Goal: Task Accomplishment & Management: Manage account settings

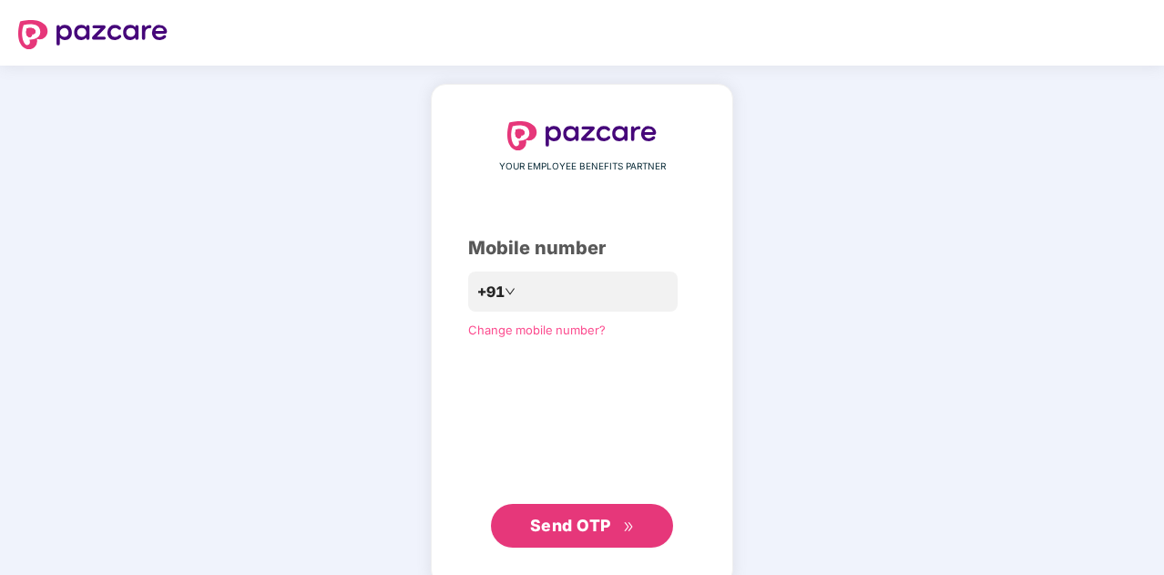
click at [917, 272] on div "YOUR EMPLOYEE BENEFITS PARTNER Mobile number +91 Change mobile number? Send OTP" at bounding box center [582, 334] width 1164 height 537
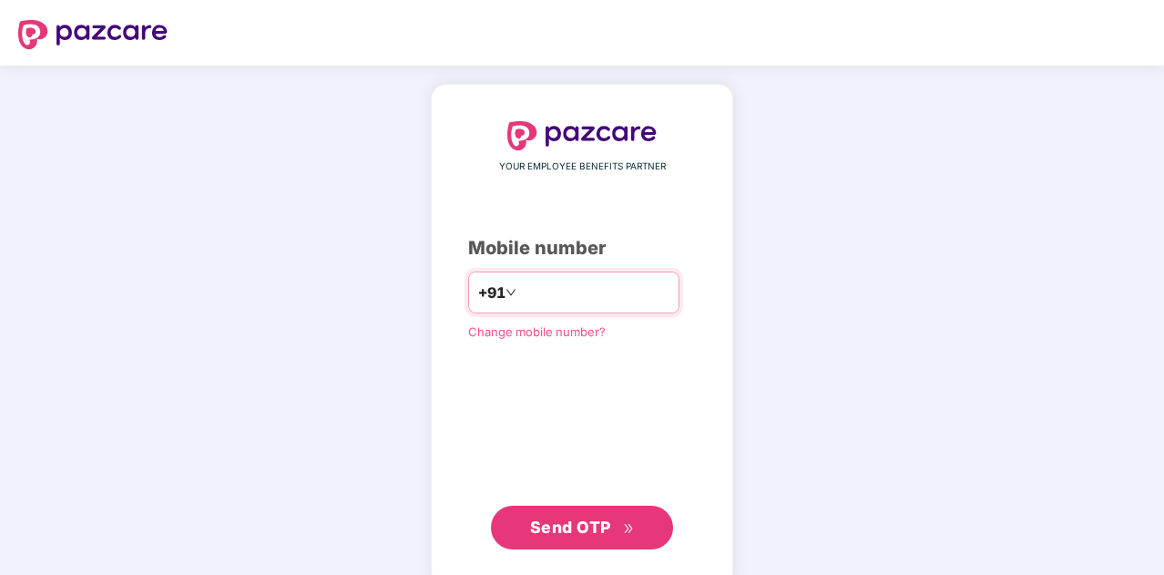
click at [640, 285] on input "number" at bounding box center [594, 292] width 149 height 29
type input "**********"
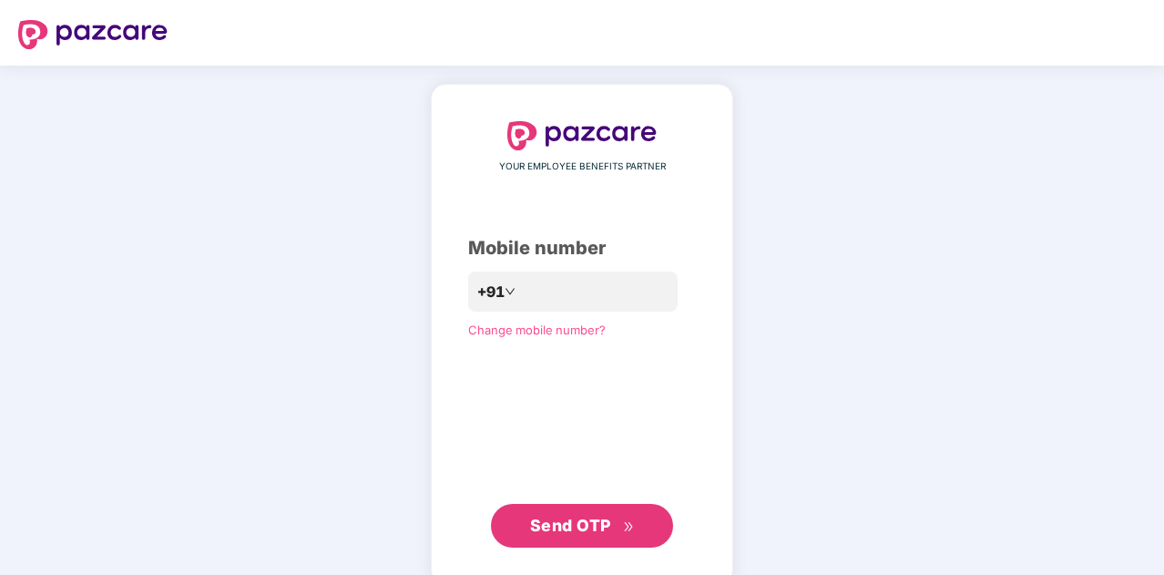
click at [927, 409] on div "**********" at bounding box center [582, 334] width 1164 height 537
click at [609, 531] on span "Send OTP" at bounding box center [570, 525] width 81 height 19
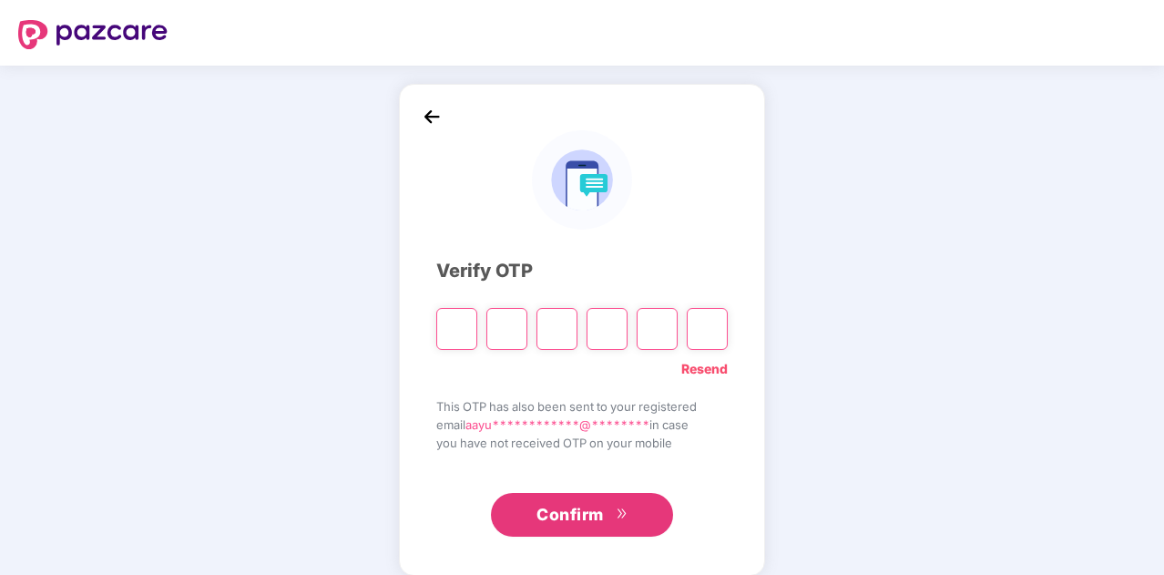
type input "*"
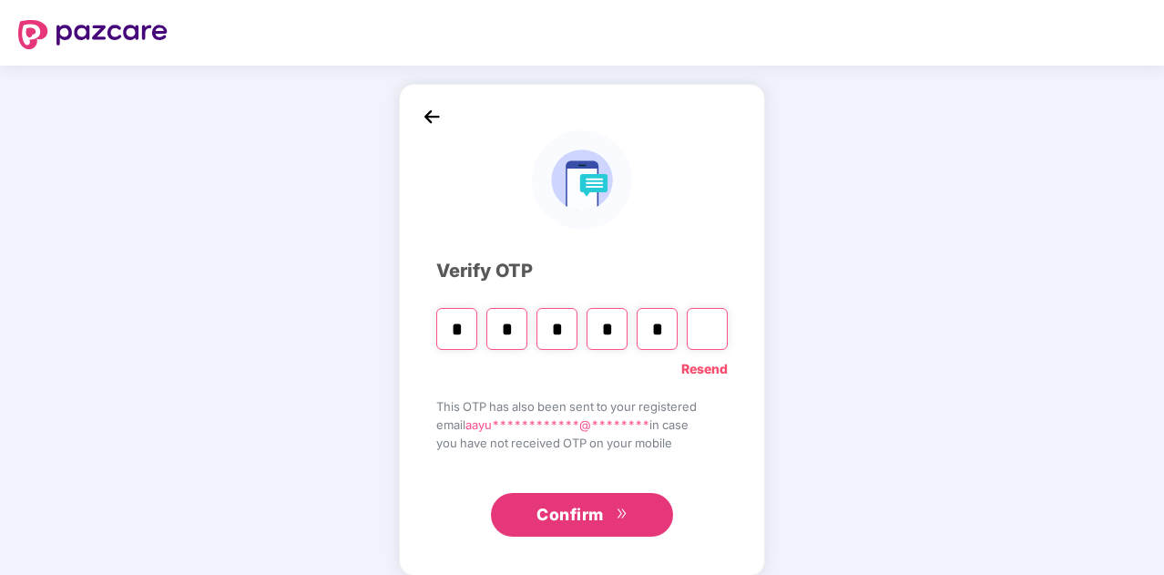
type input "*"
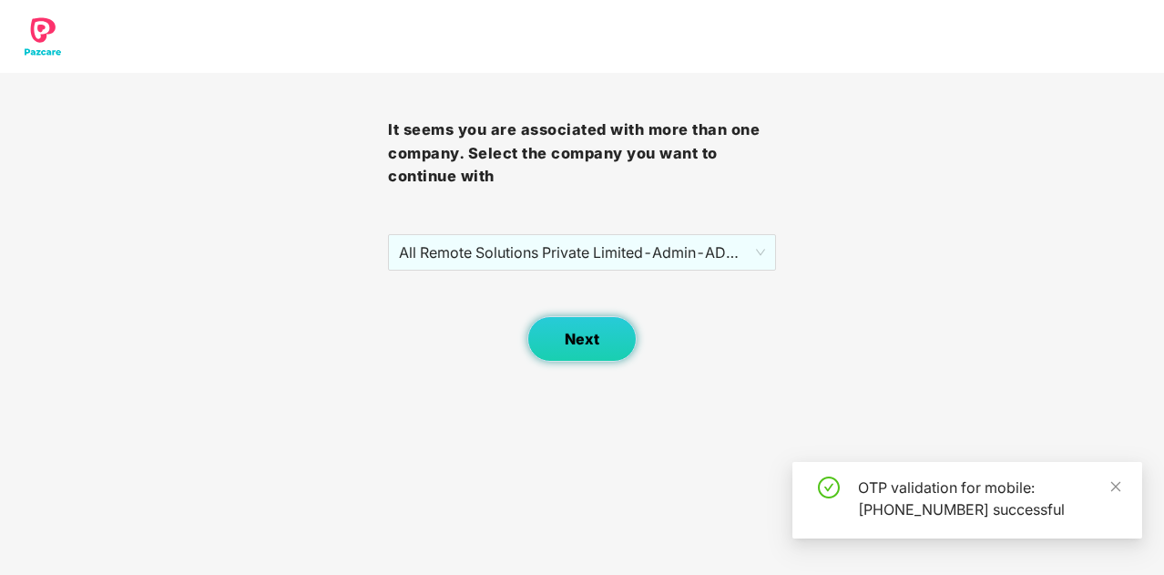
click at [607, 333] on button "Next" at bounding box center [581, 339] width 109 height 46
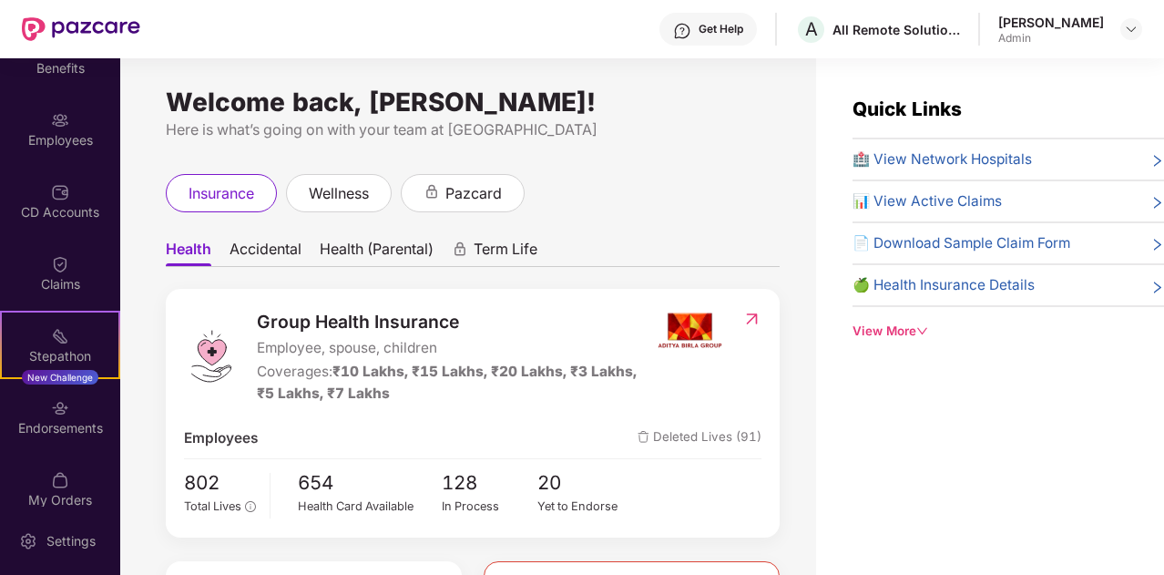
scroll to position [109, 0]
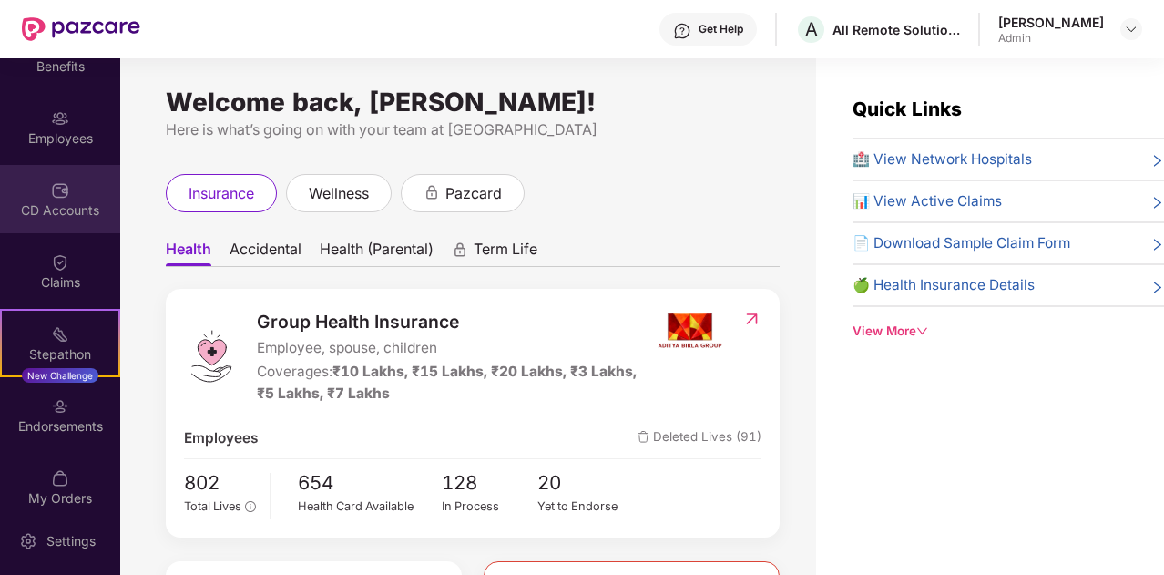
click at [65, 198] on img at bounding box center [60, 190] width 18 height 18
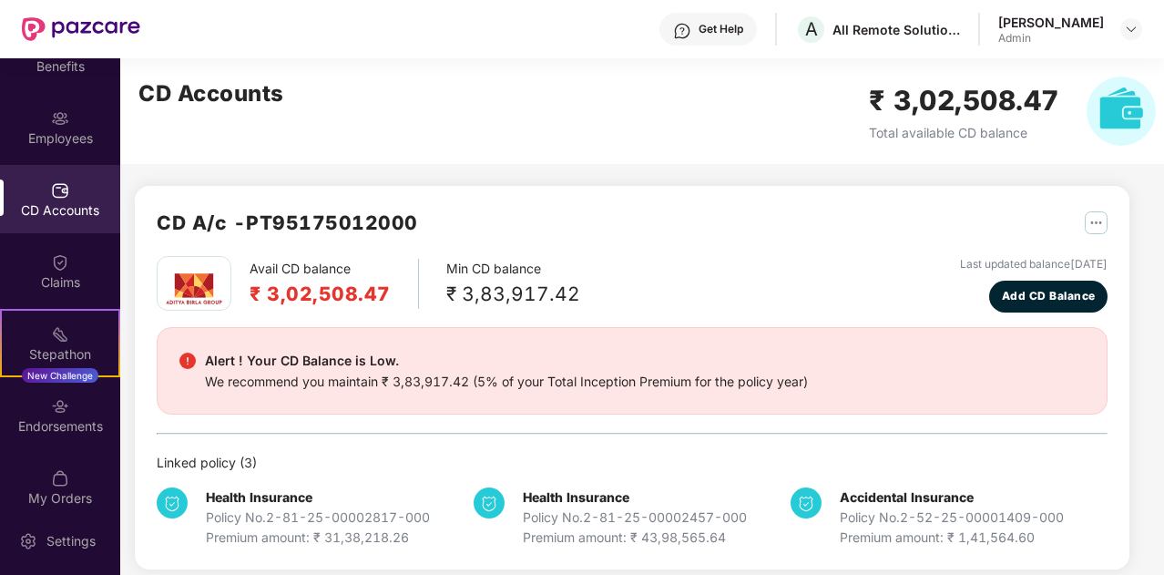
scroll to position [15, 0]
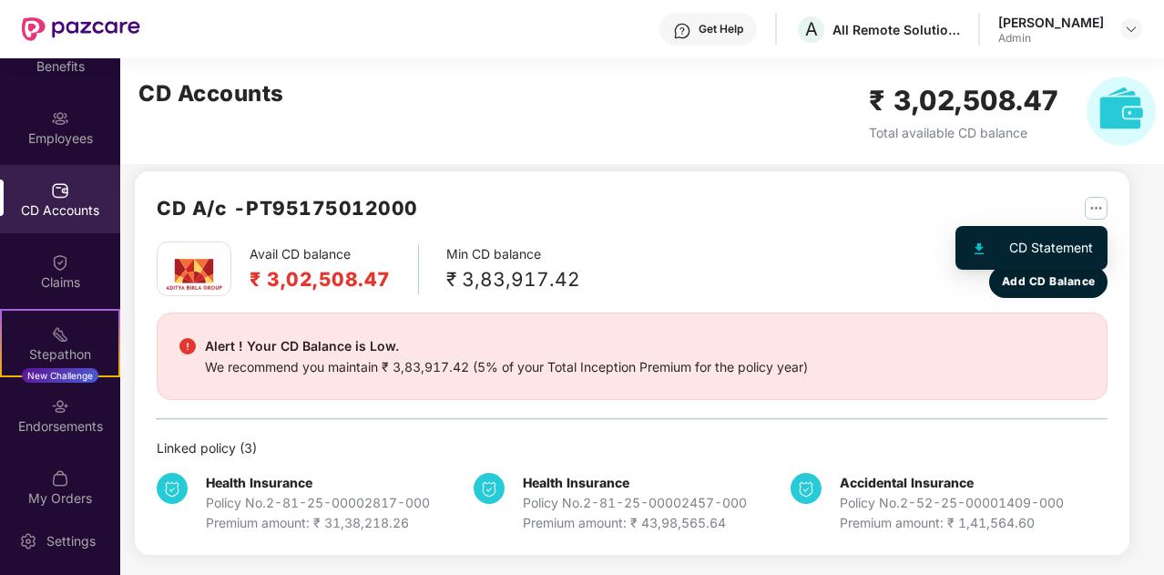
click at [1090, 209] on img "button" at bounding box center [1096, 208] width 23 height 23
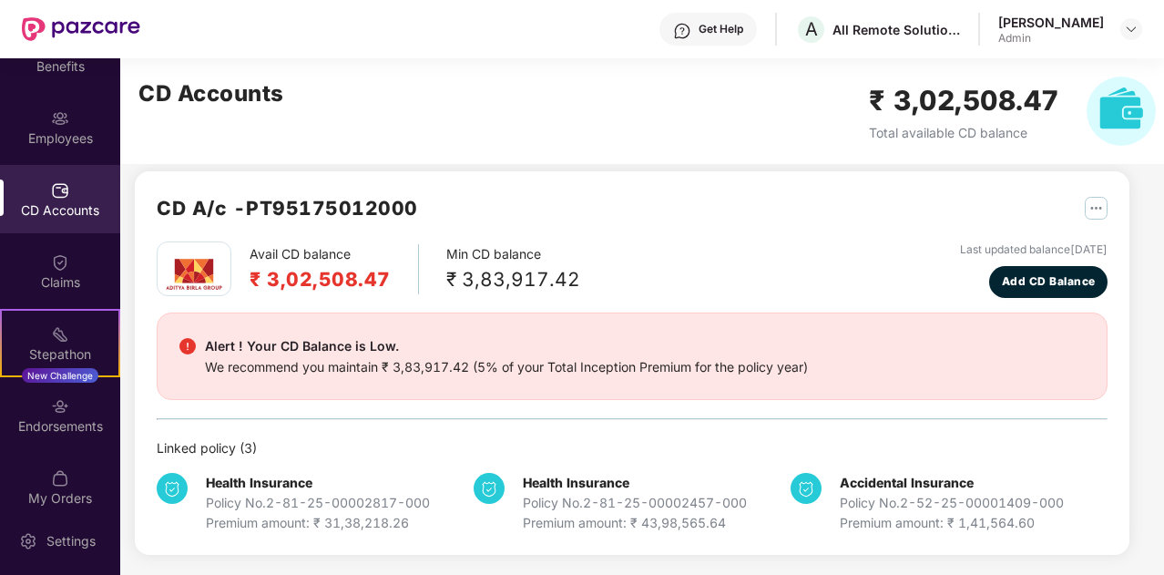
click at [991, 232] on div "CD A/c - PT95175012000" at bounding box center [632, 217] width 951 height 48
click at [1110, 209] on div "CD A/c - PT95175012000 Avail CD balance ₹ 3,02,508.47 Min CD balance ₹ 3,83,917…" at bounding box center [632, 363] width 995 height 384
click at [1100, 209] on img "button" at bounding box center [1096, 208] width 23 height 23
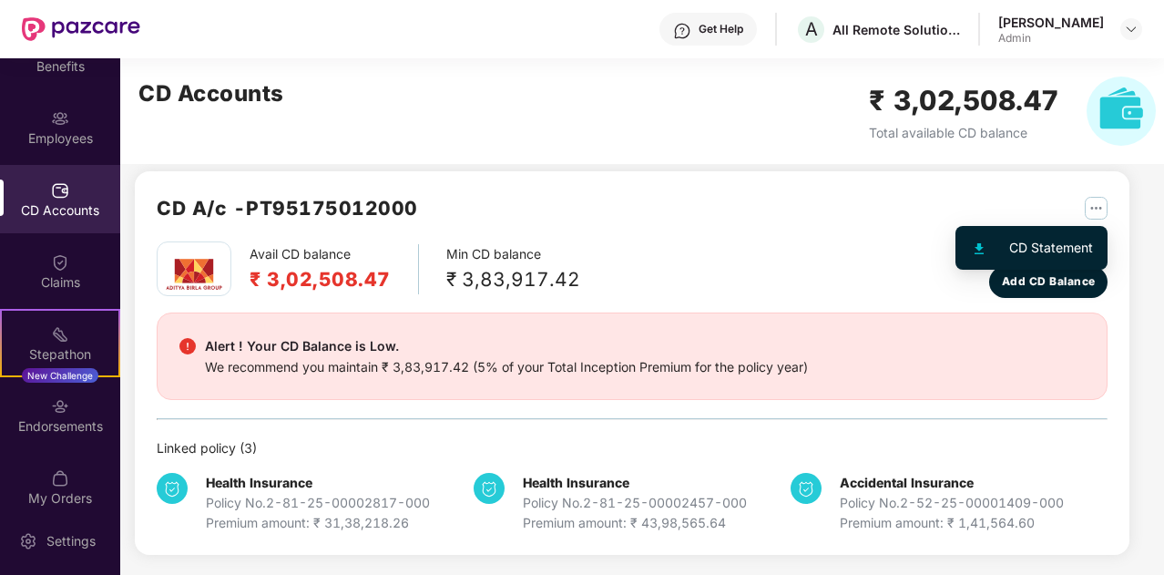
click at [1077, 234] on li "CD Statement" at bounding box center [1031, 248] width 145 height 36
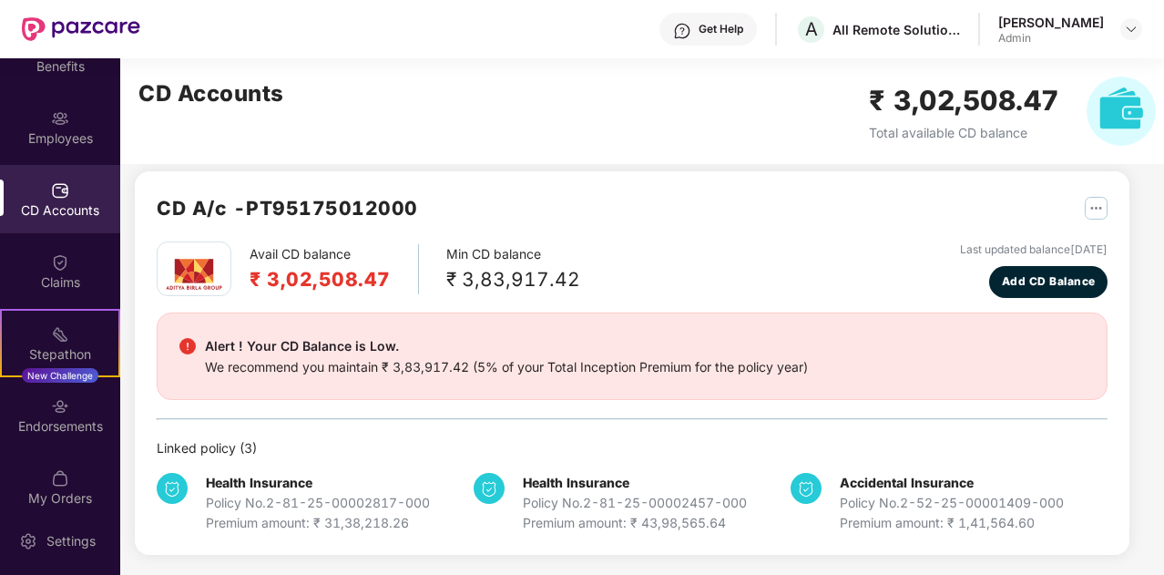
click at [769, 193] on div "CD A/c - PT95175012000" at bounding box center [632, 217] width 951 height 48
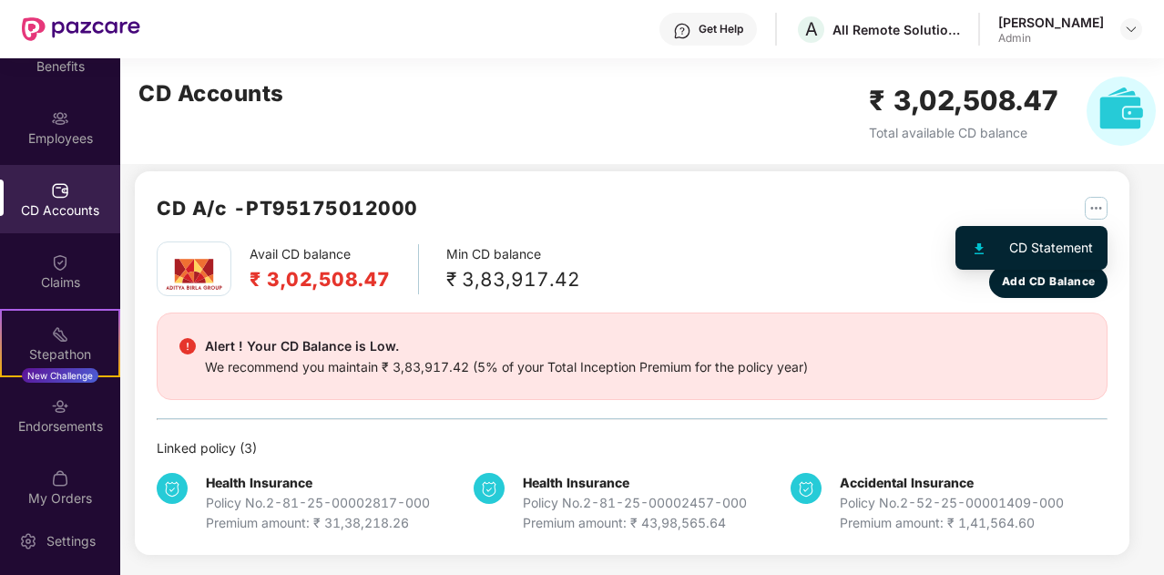
click at [1097, 207] on img "button" at bounding box center [1096, 208] width 23 height 23
click at [1035, 245] on div "CD Statement" at bounding box center [1051, 248] width 84 height 20
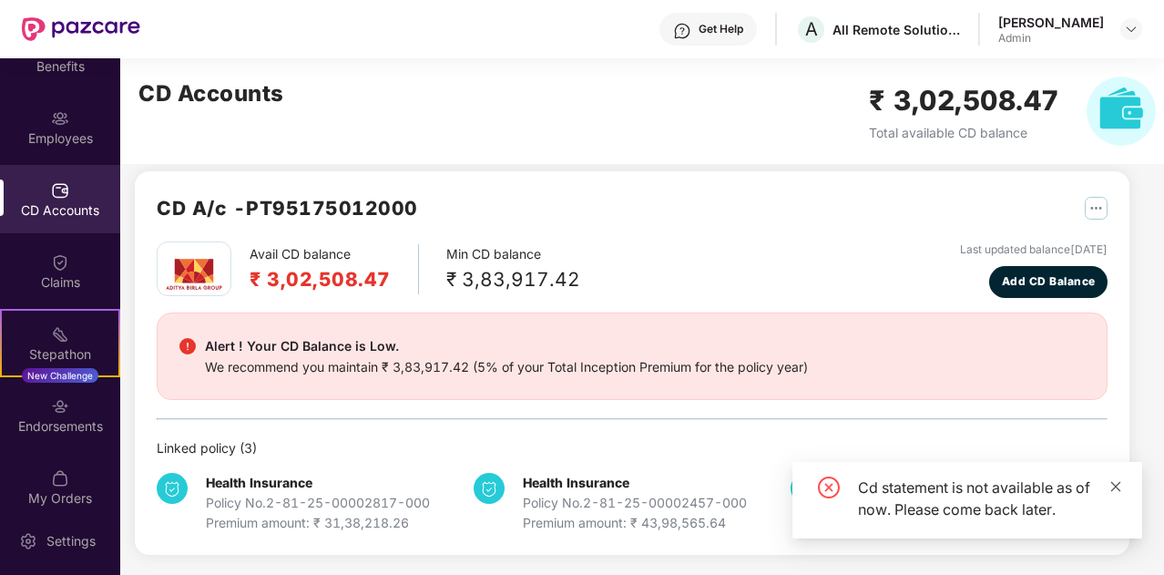
click at [1120, 488] on icon "close" at bounding box center [1116, 486] width 13 height 13
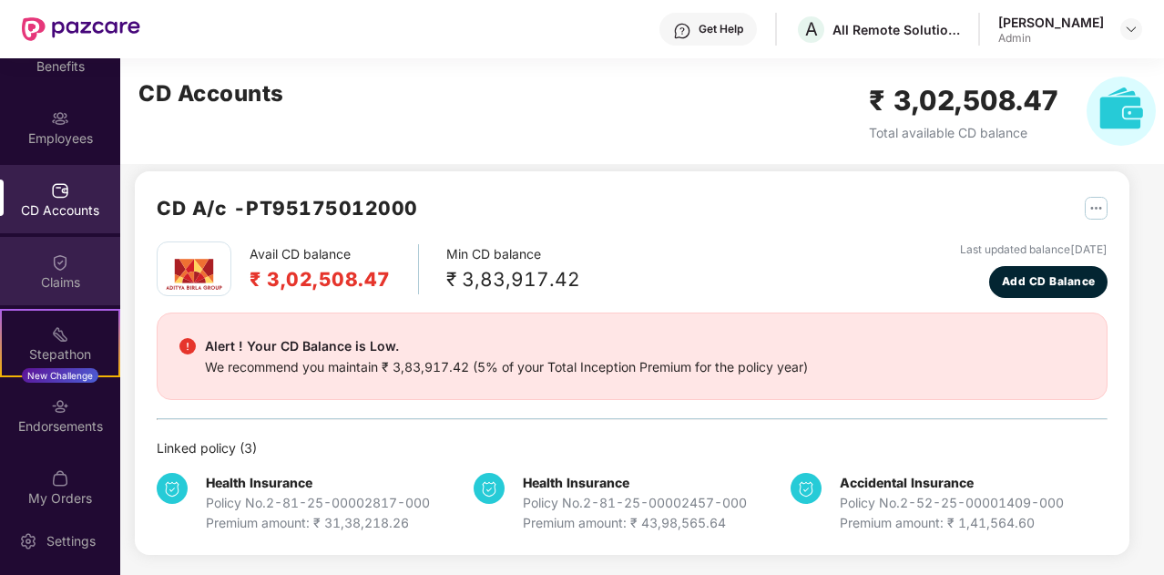
scroll to position [0, 0]
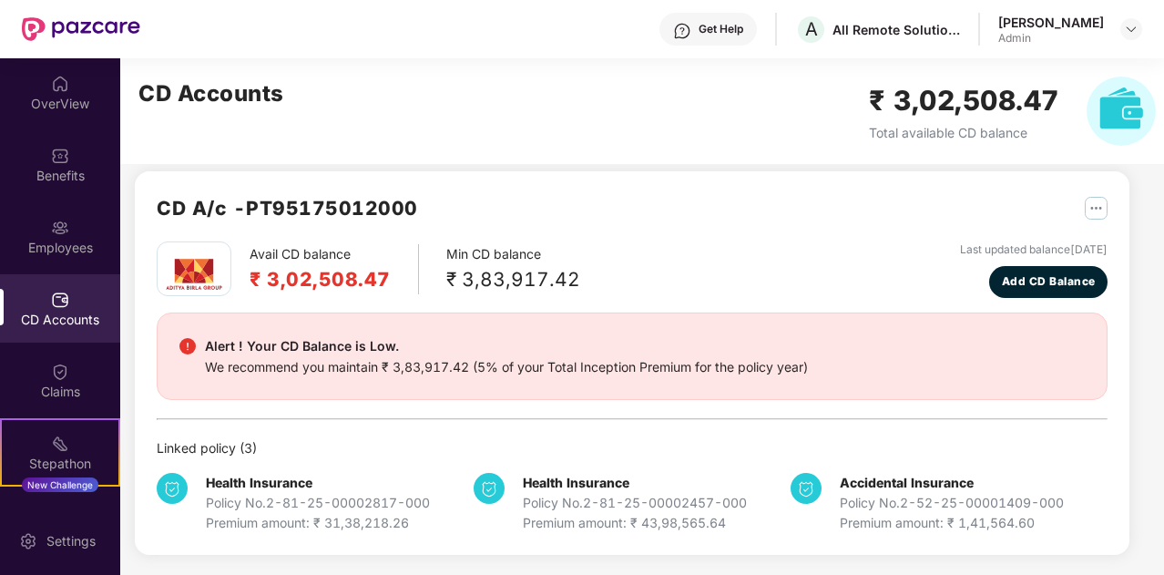
click at [1115, 27] on div "[PERSON_NAME] Admin" at bounding box center [1070, 30] width 144 height 32
click at [1137, 27] on img at bounding box center [1131, 29] width 15 height 15
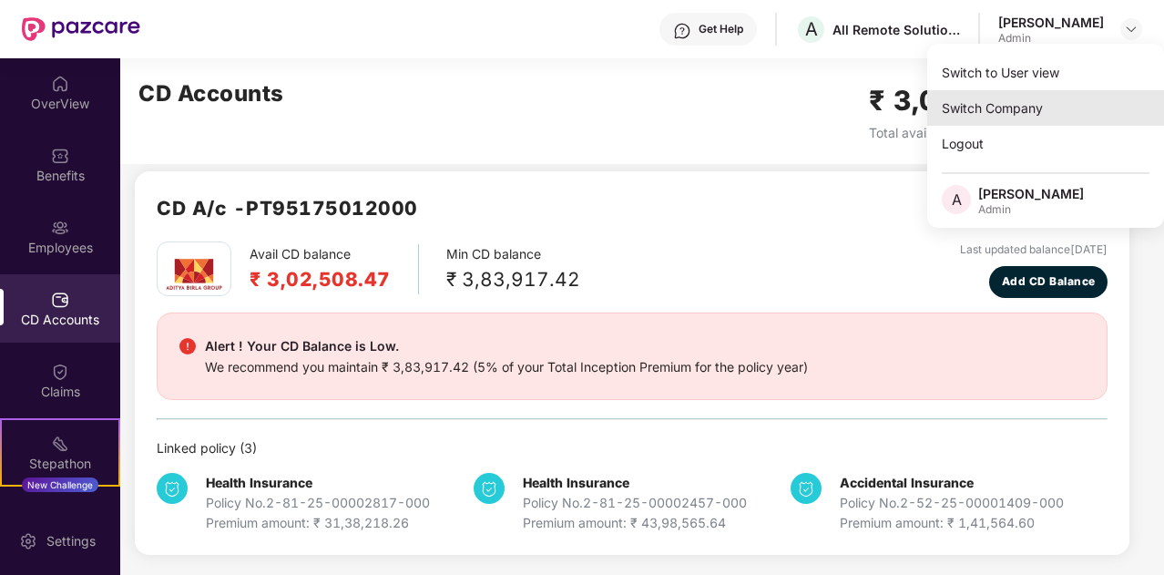
click at [1022, 105] on div "Switch Company" at bounding box center [1045, 108] width 237 height 36
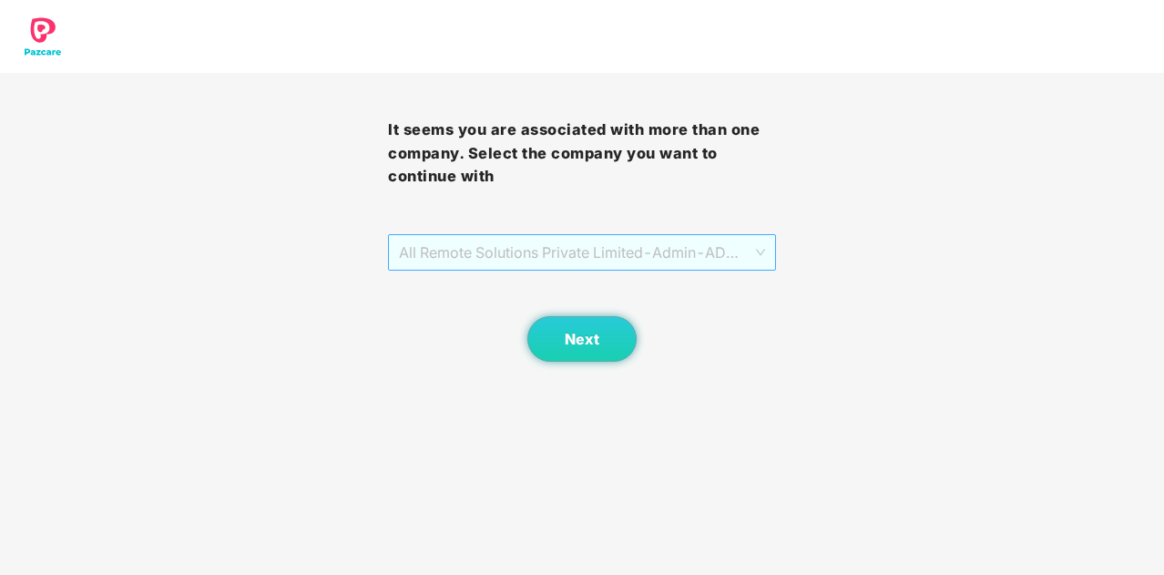
click at [736, 257] on span "All Remote Solutions Private Limited - Admin - ADMIN" at bounding box center [582, 252] width 366 height 35
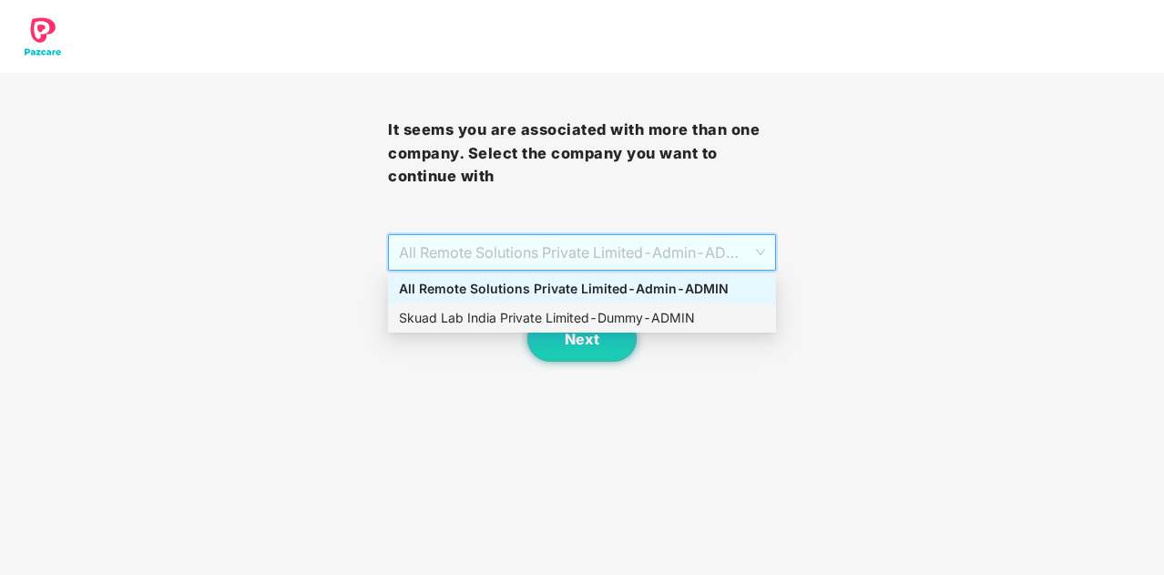
click at [690, 316] on div "Skuad Lab India Private Limited - Dummy - ADMIN" at bounding box center [582, 318] width 366 height 20
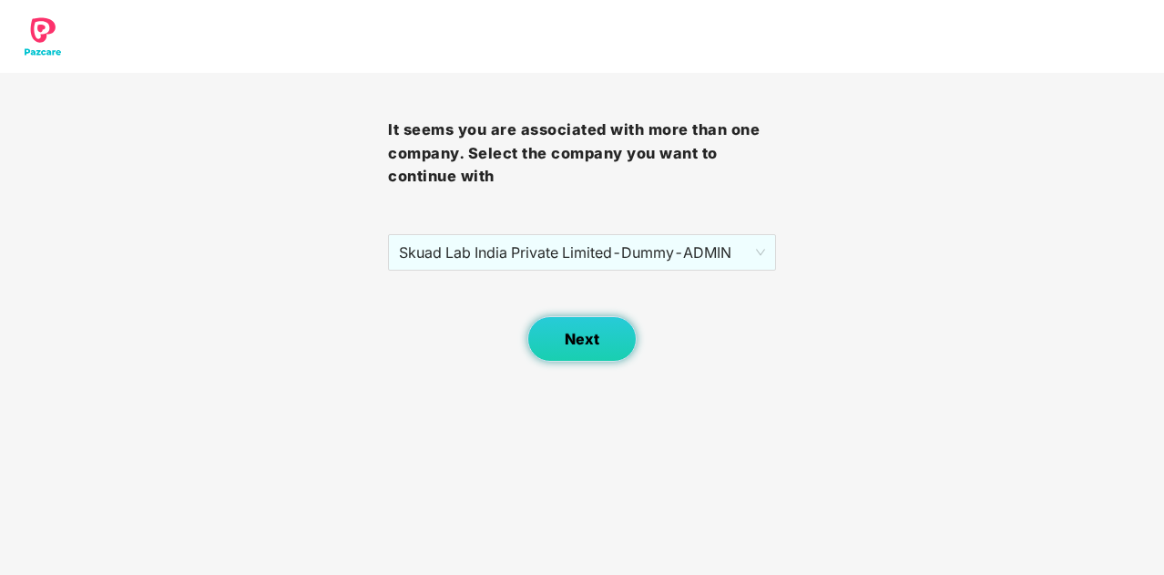
click at [584, 343] on span "Next" at bounding box center [582, 339] width 35 height 17
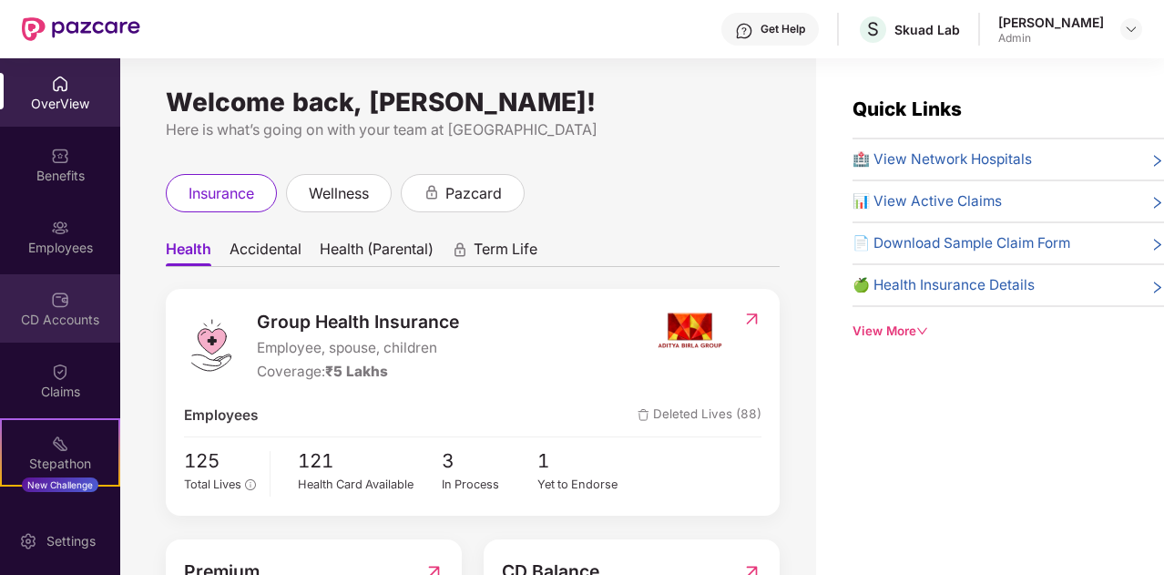
click at [47, 299] on div "CD Accounts" at bounding box center [60, 308] width 120 height 68
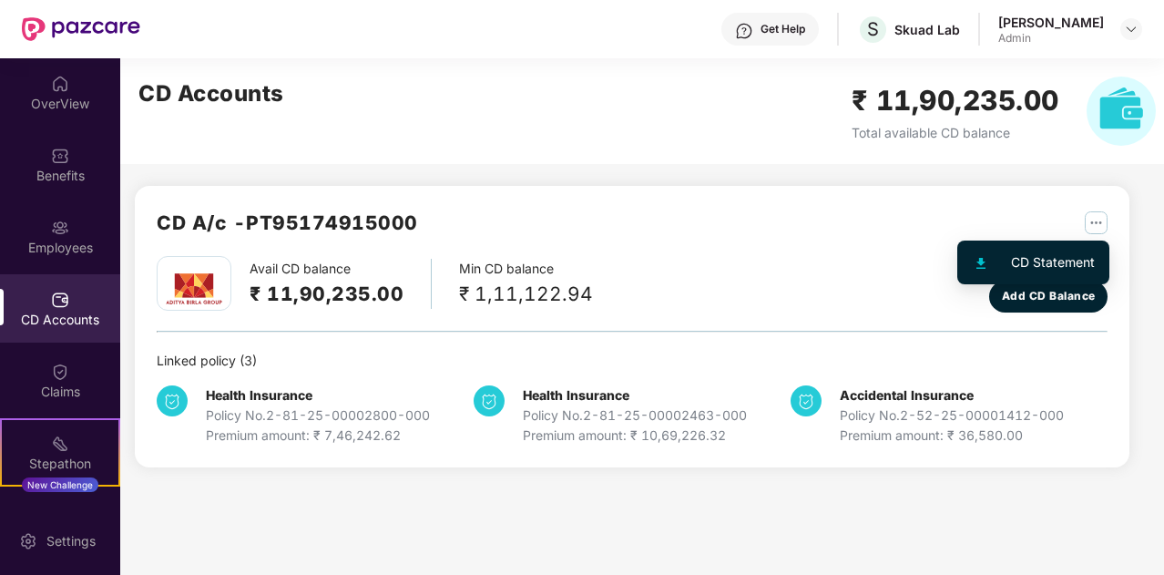
click at [1095, 221] on img "button" at bounding box center [1096, 222] width 23 height 23
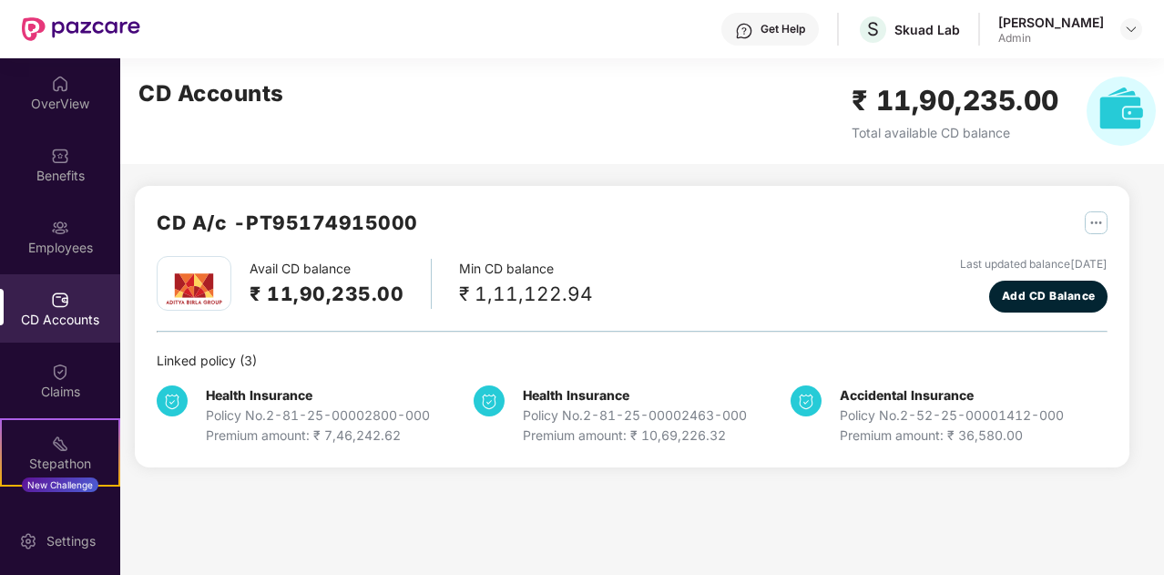
click at [875, 224] on div "CD A/c - PT95174915000" at bounding box center [632, 232] width 951 height 48
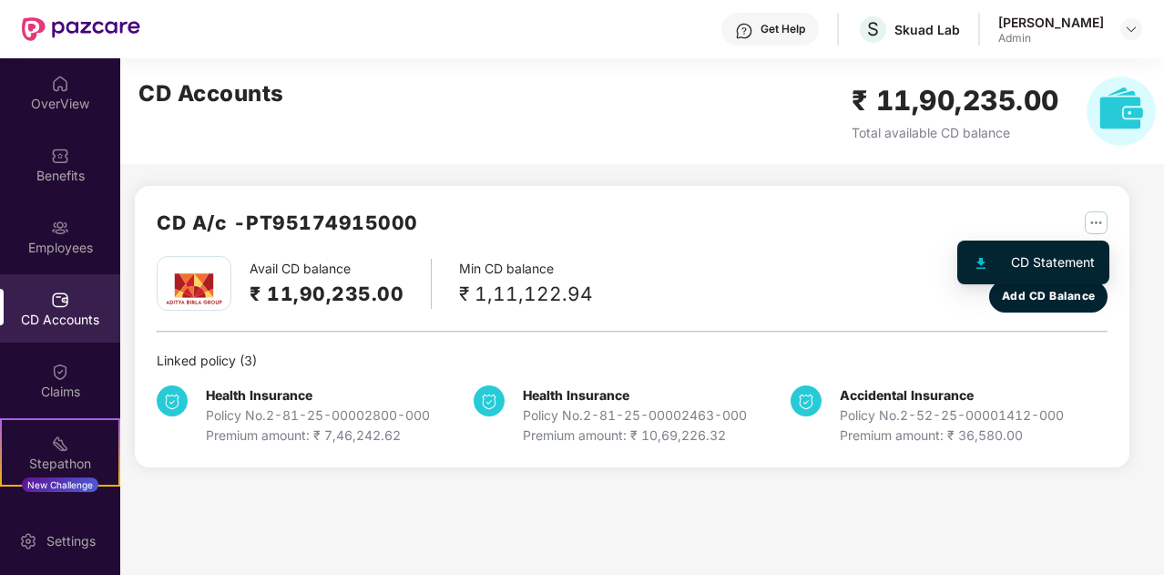
click at [1093, 218] on img "button" at bounding box center [1096, 222] width 23 height 23
click at [1059, 259] on div "CD Statement" at bounding box center [1053, 262] width 84 height 20
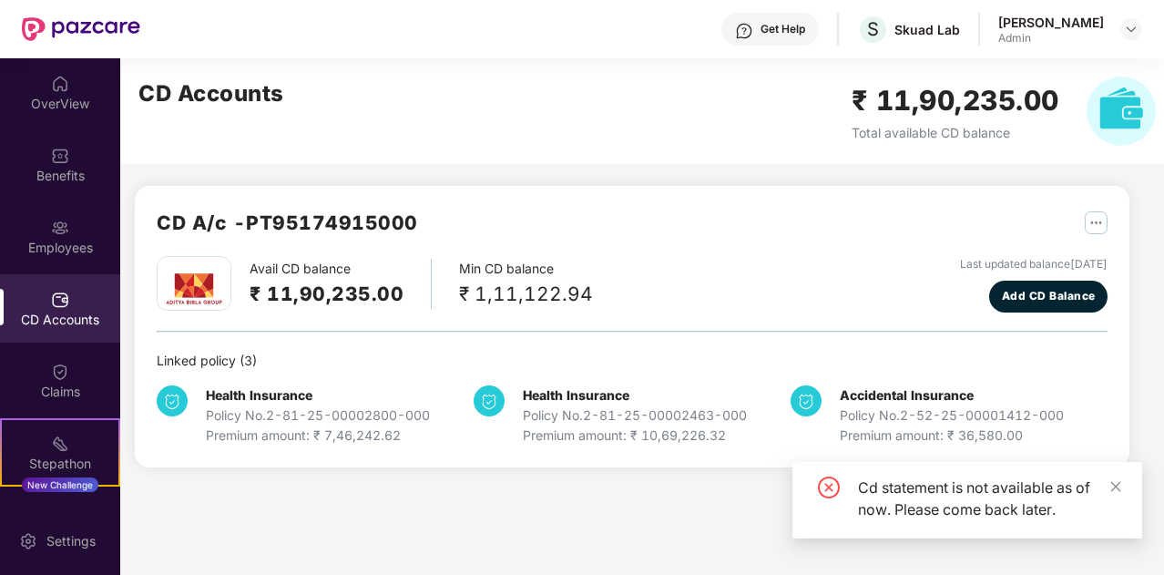
click at [882, 225] on div "CD A/c - PT95174915000" at bounding box center [632, 232] width 951 height 48
click at [1131, 27] on img at bounding box center [1131, 29] width 15 height 15
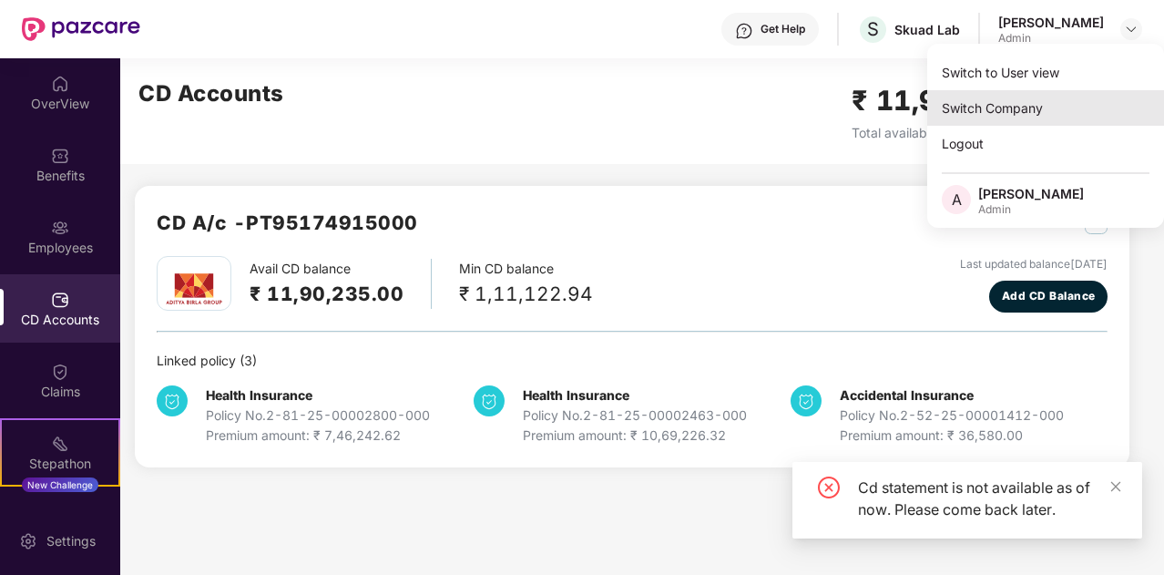
click at [1038, 107] on div "Switch Company" at bounding box center [1045, 108] width 237 height 36
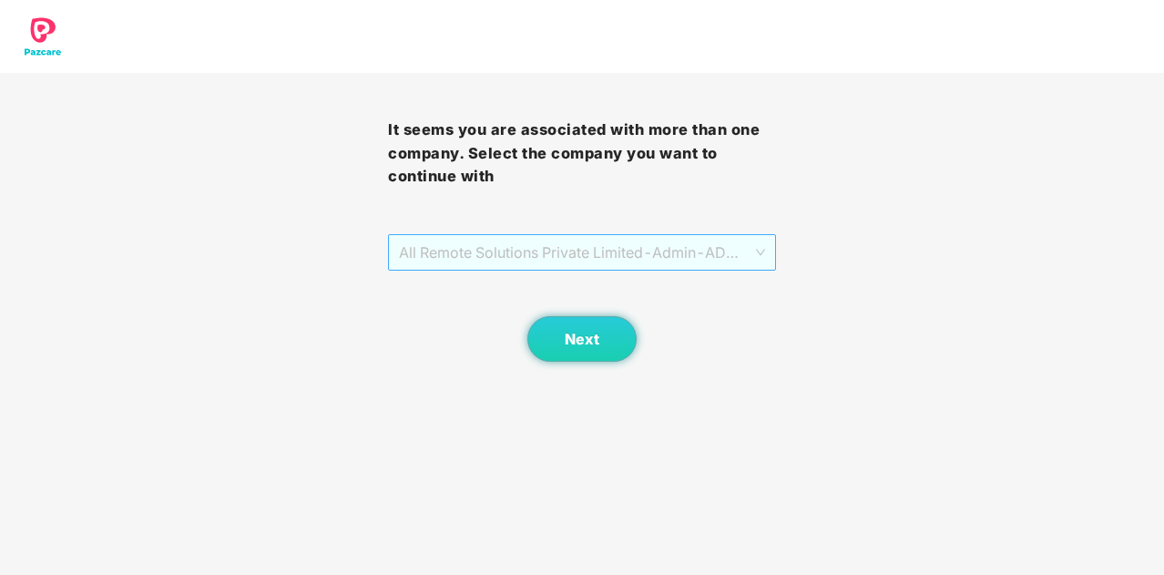
click at [756, 262] on span "All Remote Solutions Private Limited - Admin - ADMIN" at bounding box center [582, 252] width 366 height 35
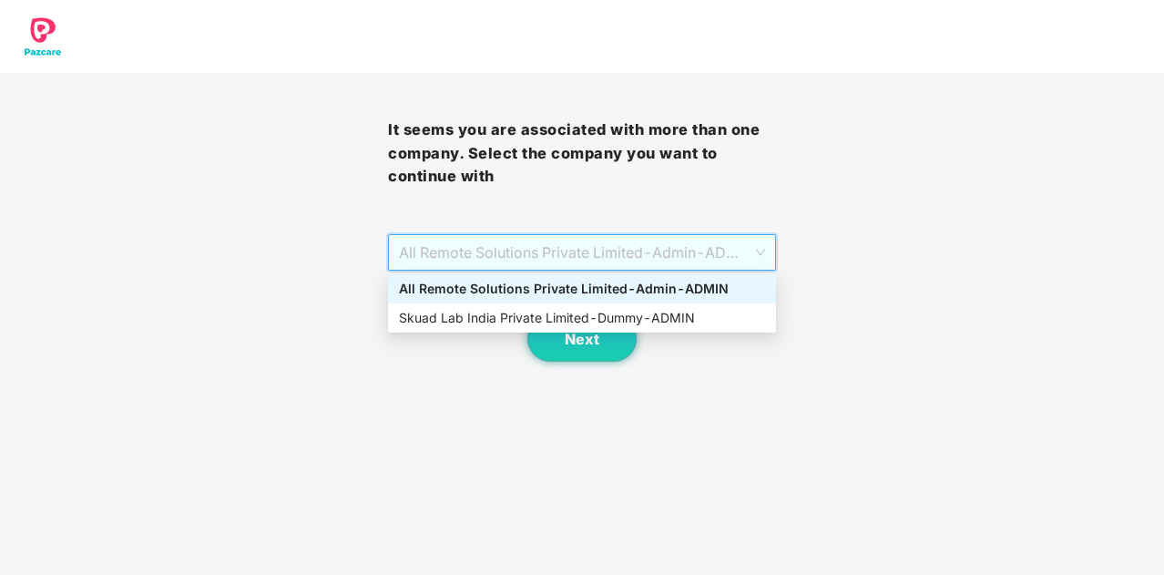
click at [712, 287] on div "All Remote Solutions Private Limited - Admin - ADMIN" at bounding box center [582, 289] width 366 height 20
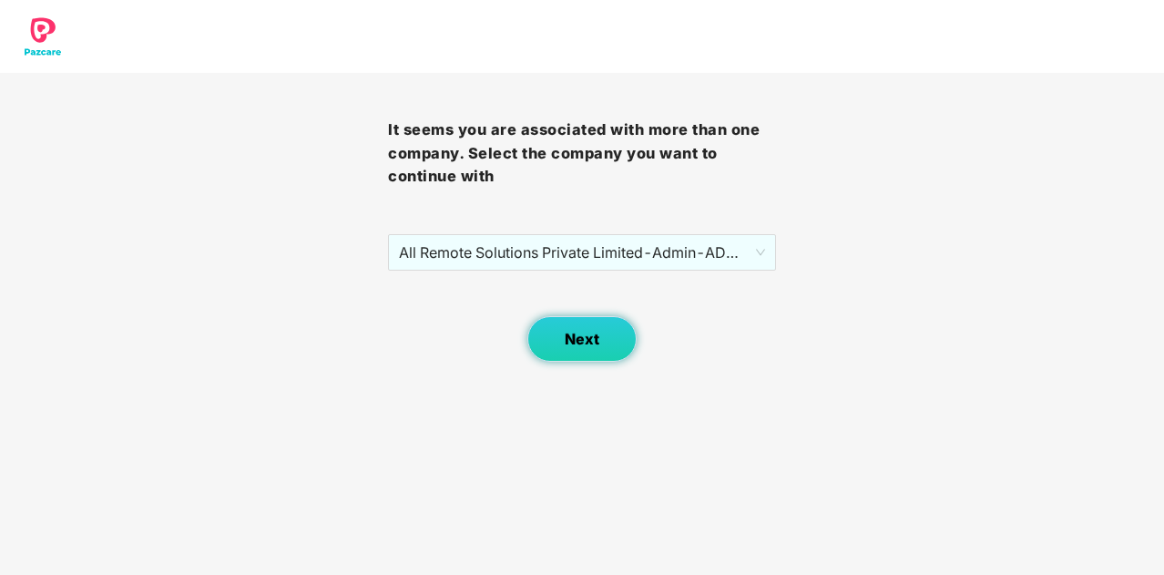
click at [592, 338] on span "Next" at bounding box center [582, 339] width 35 height 17
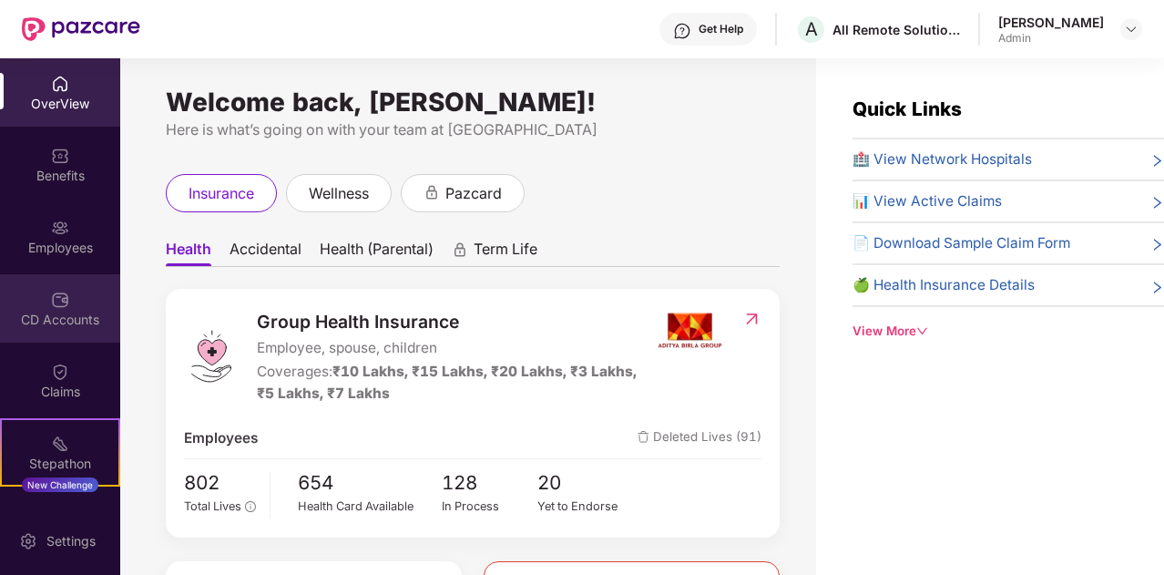
click at [71, 292] on div "CD Accounts" at bounding box center [60, 308] width 120 height 68
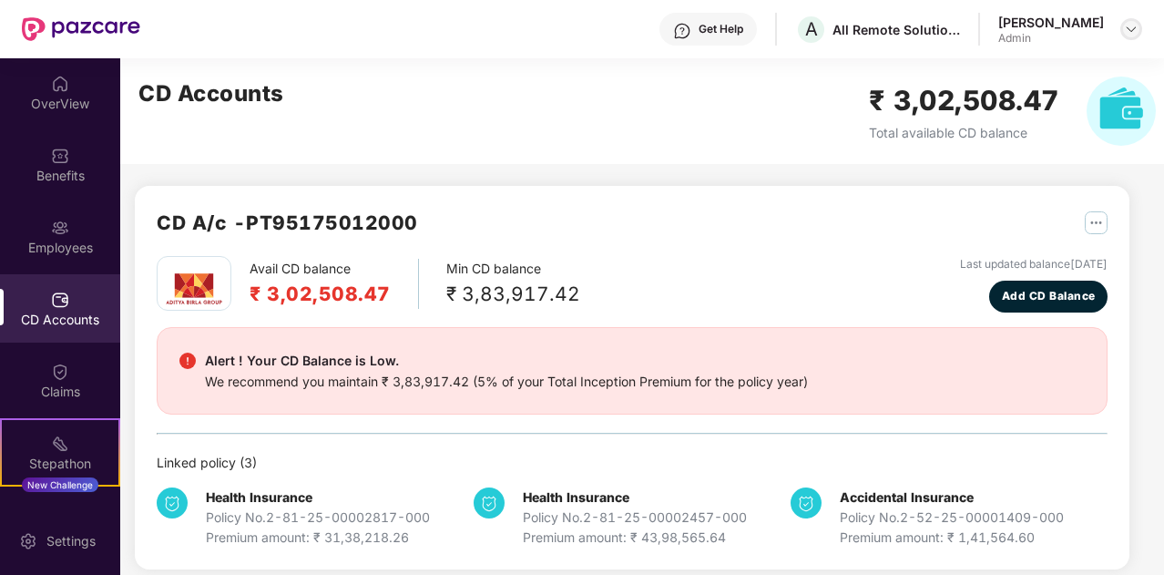
click at [1132, 29] on img at bounding box center [1131, 29] width 15 height 15
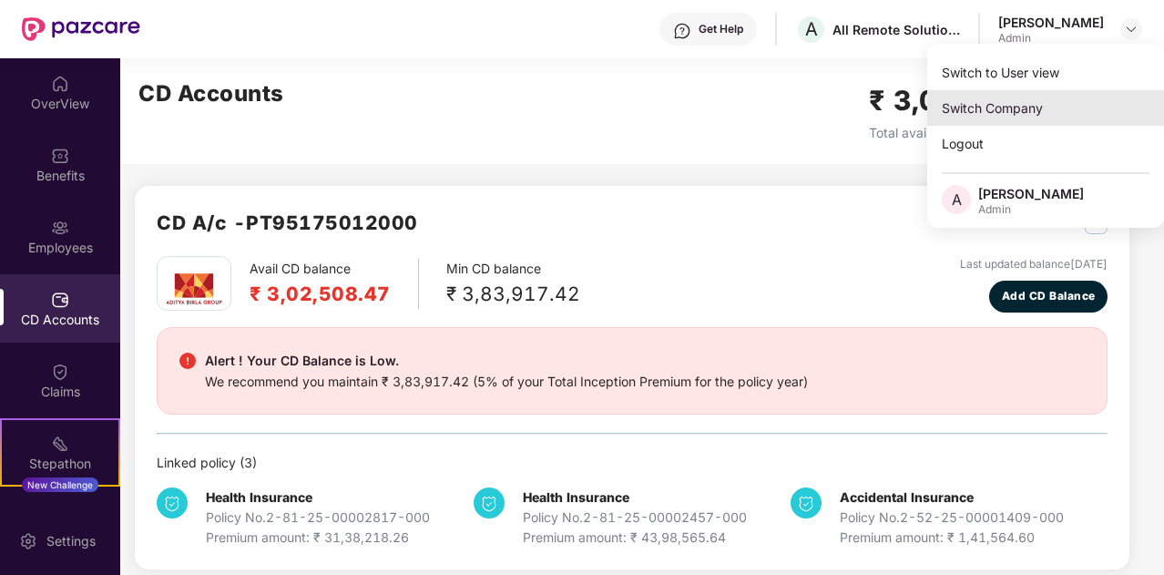
click at [1008, 121] on div "Switch Company" at bounding box center [1045, 108] width 237 height 36
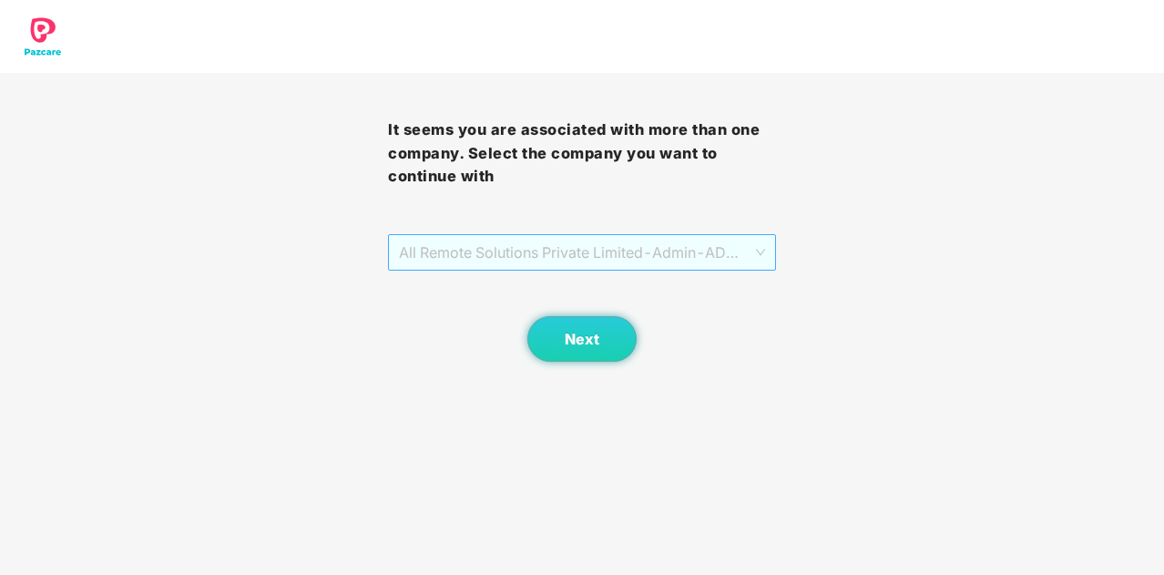
click at [670, 270] on span "All Remote Solutions Private Limited - Admin - ADMIN" at bounding box center [582, 252] width 366 height 35
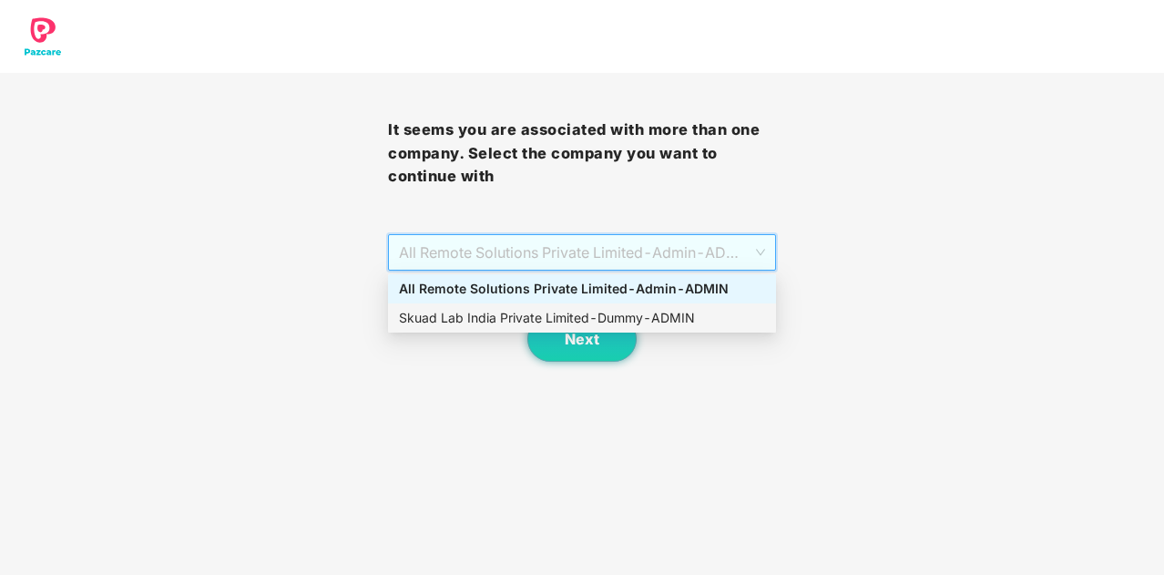
click at [660, 320] on div "Skuad Lab India Private Limited - Dummy - ADMIN" at bounding box center [582, 318] width 366 height 20
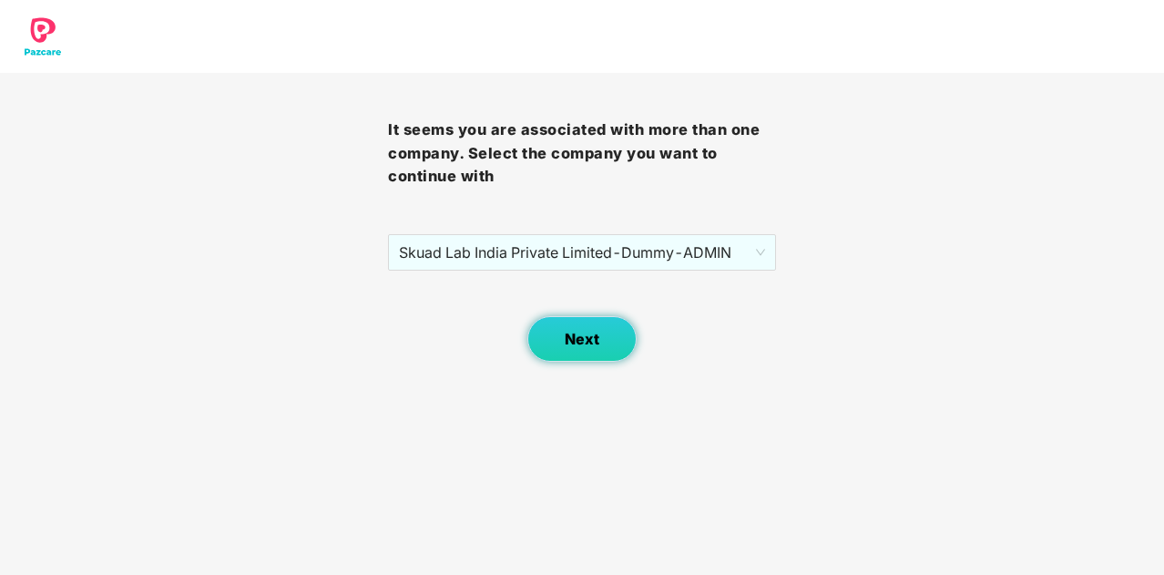
click at [579, 357] on button "Next" at bounding box center [581, 339] width 109 height 46
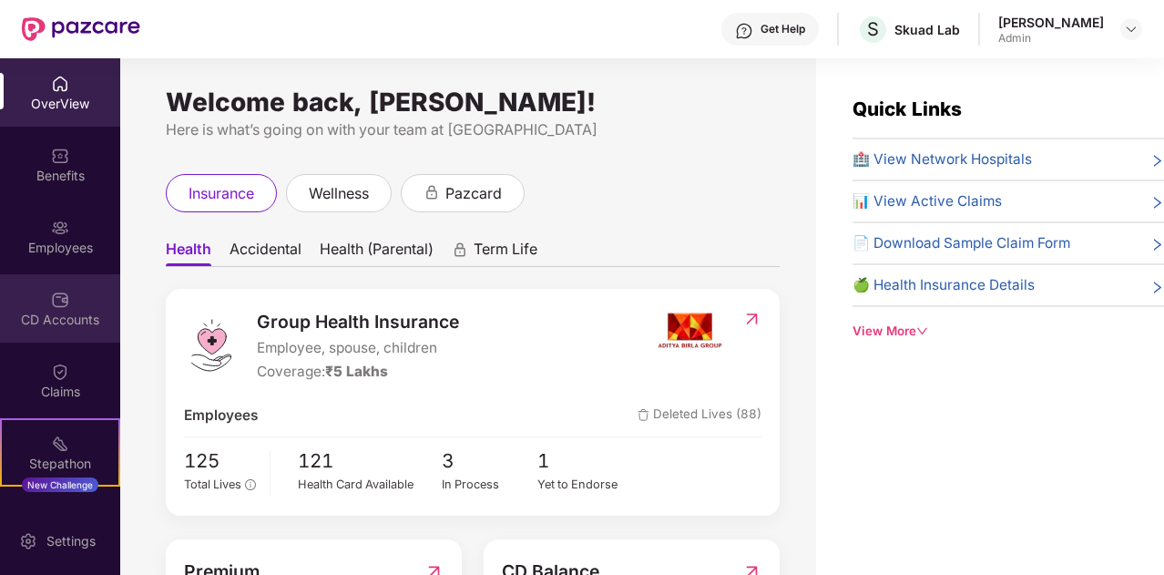
click at [64, 309] on div "CD Accounts" at bounding box center [60, 308] width 120 height 68
